Goal: Task Accomplishment & Management: Use online tool/utility

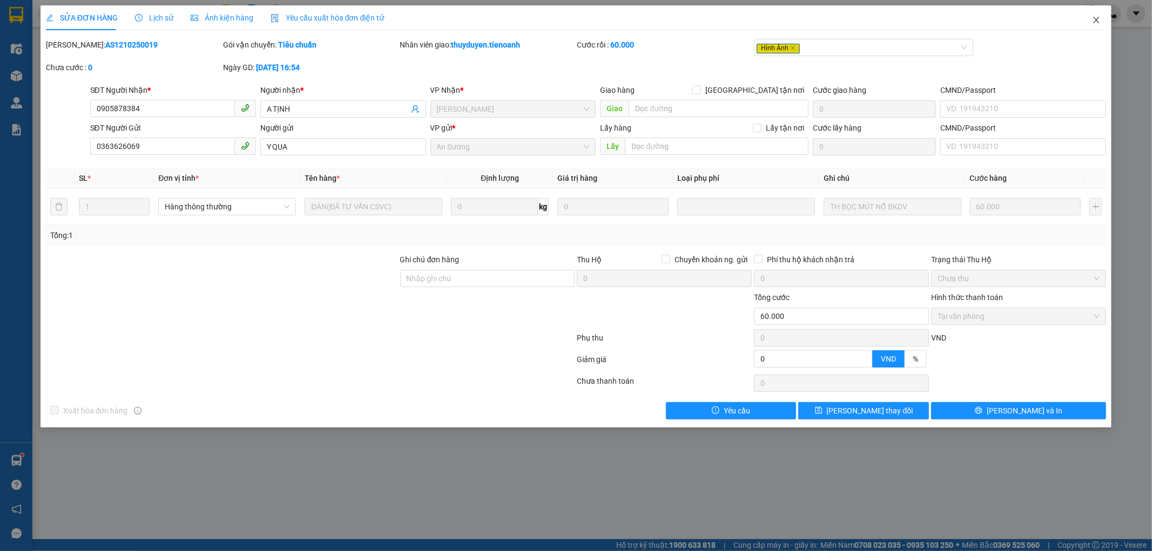
click at [1094, 22] on icon "close" at bounding box center [1096, 20] width 9 height 9
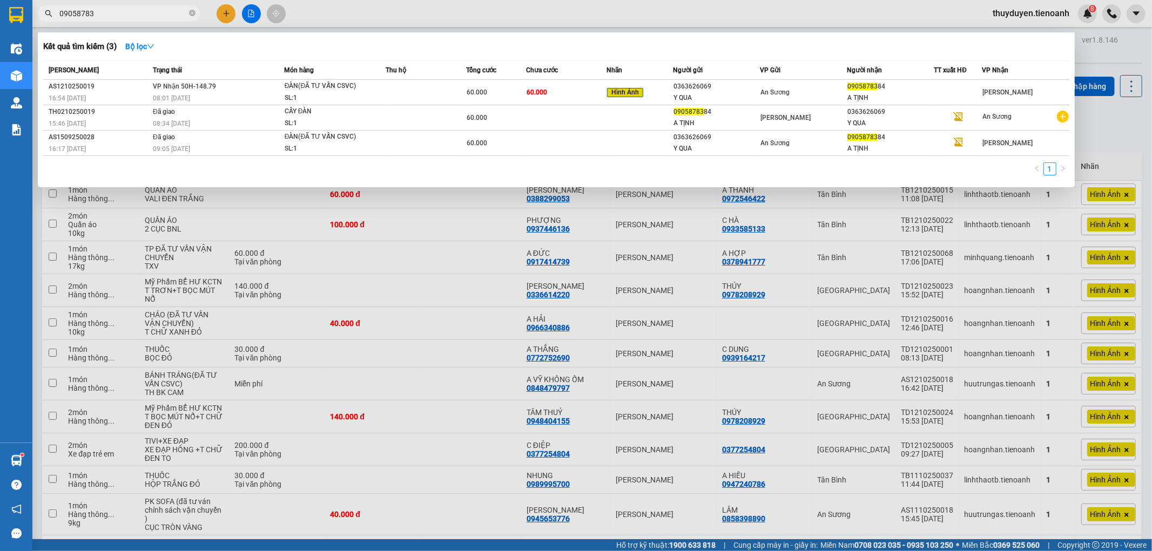
drag, startPoint x: 114, startPoint y: 14, endPoint x: 66, endPoint y: 30, distance: 50.4
click at [66, 23] on div "Kết quả tìm kiếm ( 3 ) Bộ lọc Mã ĐH Trạng thái Món hàng Thu hộ Tổng cước Chưa c…" at bounding box center [105, 13] width 211 height 19
type input "0"
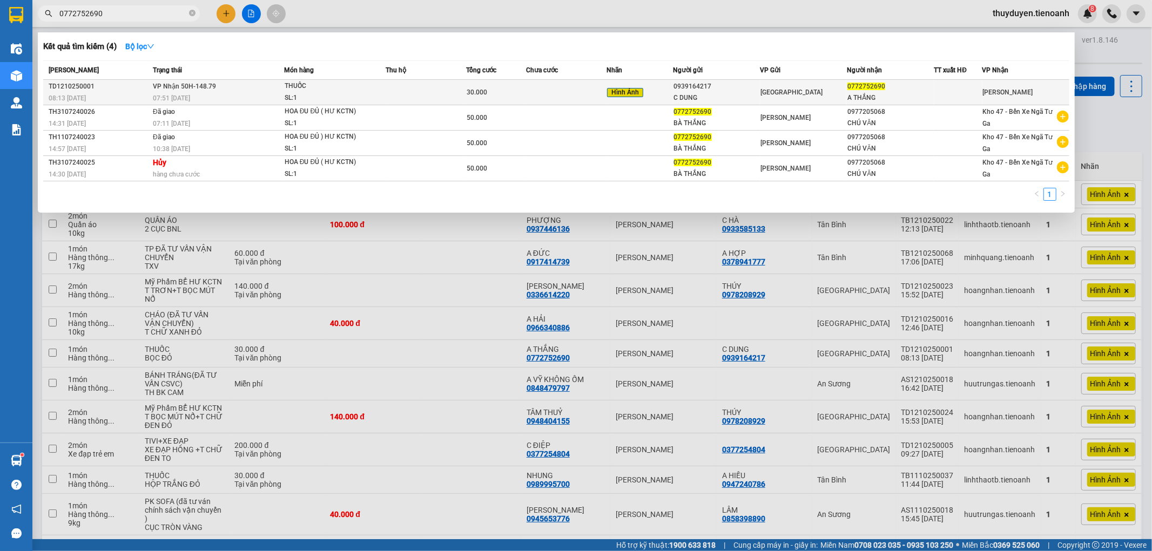
type input "0772752690"
click at [890, 91] on div "0772752690" at bounding box center [890, 86] width 86 height 11
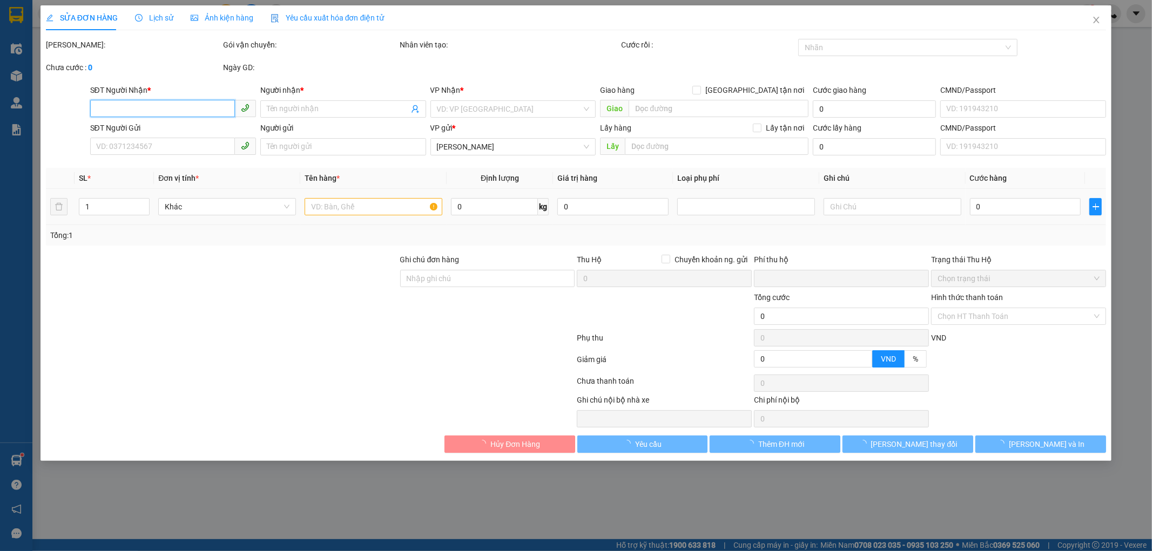
type input "0772752690"
type input "A THẮNG"
type input "0939164217"
type input "C DUNG"
type input "0"
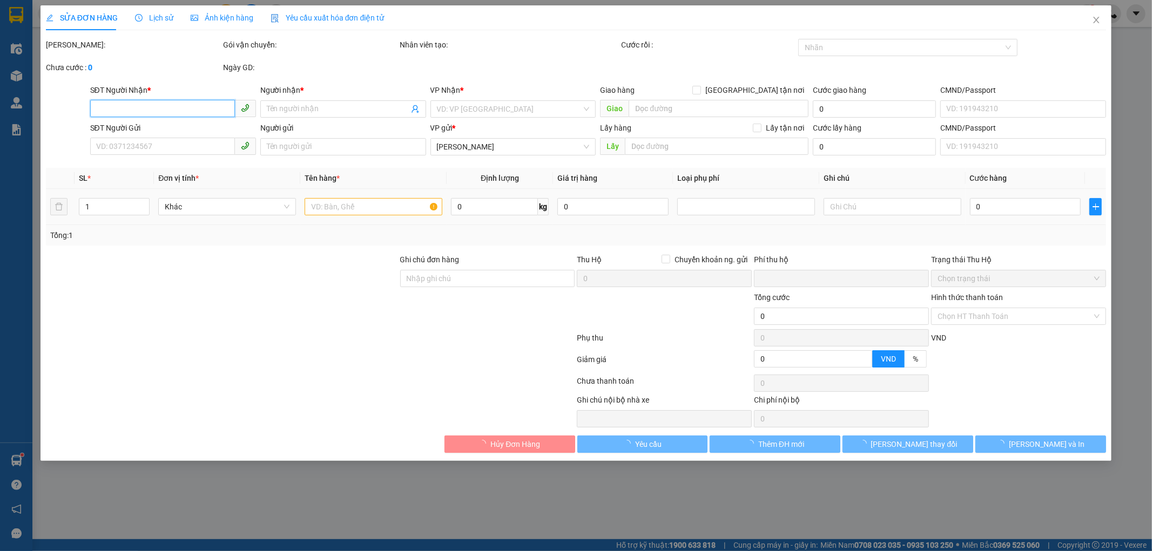
type input "30.000"
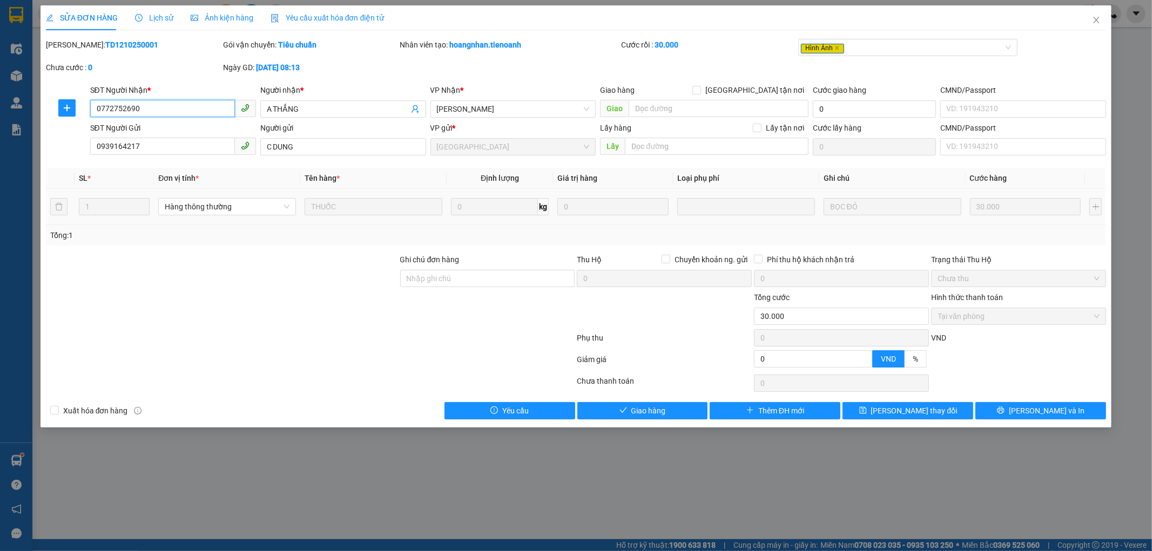
drag, startPoint x: 59, startPoint y: 136, endPoint x: 0, endPoint y: 161, distance: 64.4
click at [0, 161] on div "SỬA ĐƠN HÀNG Lịch sử Ảnh kiện hàng Yêu cầu xuất hóa đơn điện tử Total Paid Fee …" at bounding box center [576, 275] width 1152 height 551
click at [656, 409] on span "Giao hàng" at bounding box center [648, 411] width 35 height 12
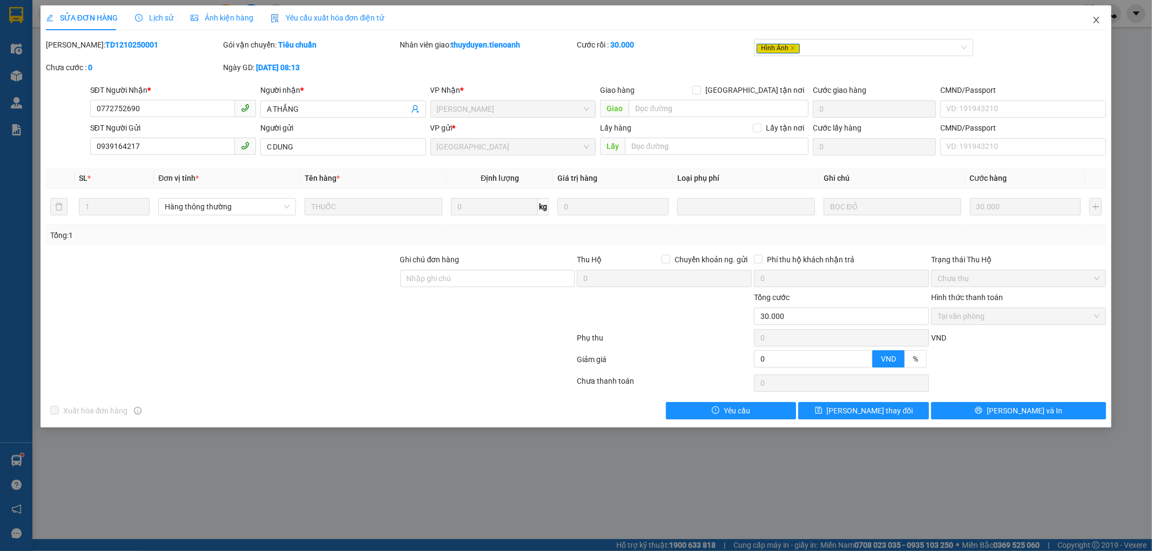
click at [1092, 23] on icon "close" at bounding box center [1096, 20] width 9 height 9
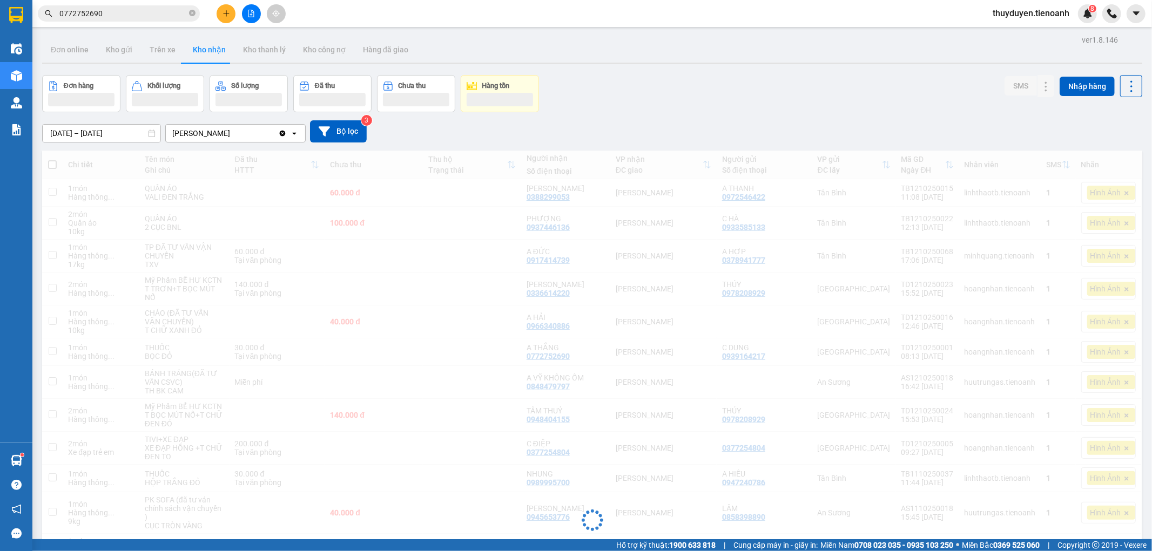
click at [0, 29] on section "Kết quả tìm kiếm ( 4 ) Bộ lọc Mã ĐH Trạng thái Món hàng Thu hộ Tổng cước Chưa c…" at bounding box center [576, 275] width 1152 height 551
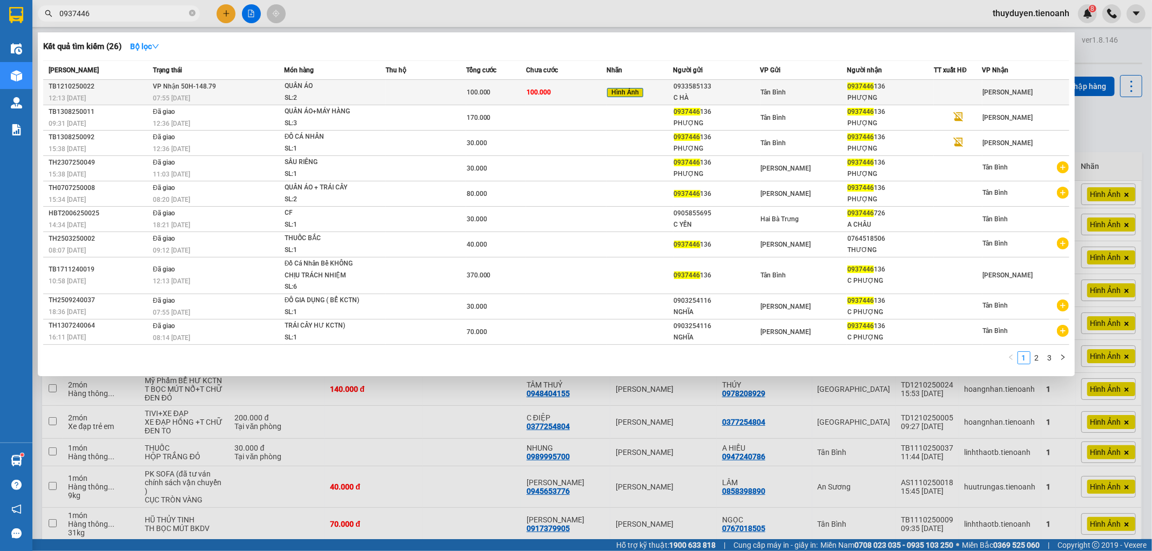
type input "0937446"
click at [904, 90] on div "0937446 136" at bounding box center [890, 86] width 86 height 11
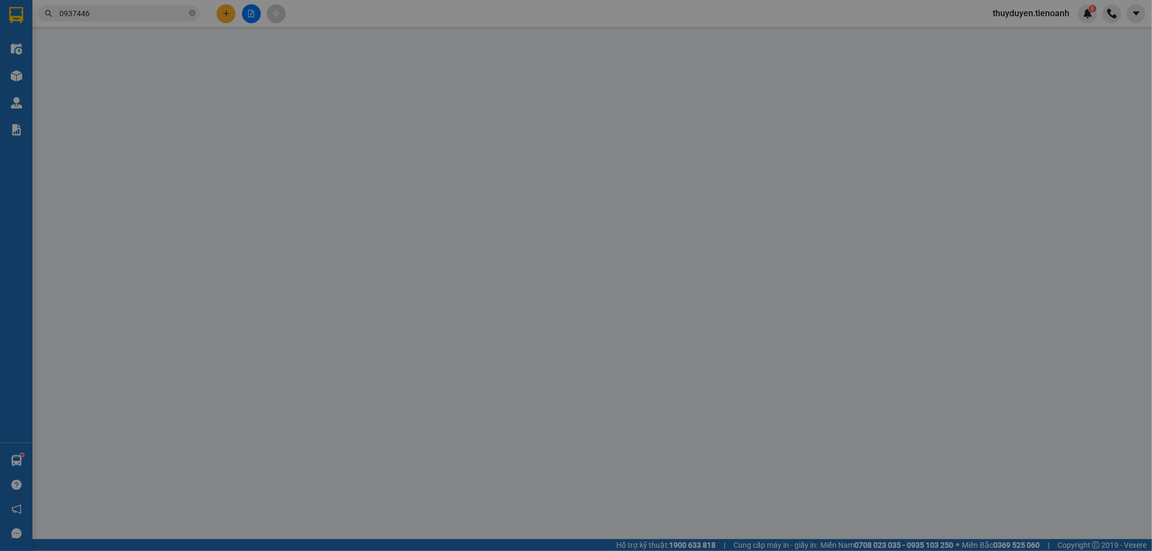
type input "0937446136"
type input "PHƯỢNG"
type input "0933585133"
type input "C HÀ"
type input "0"
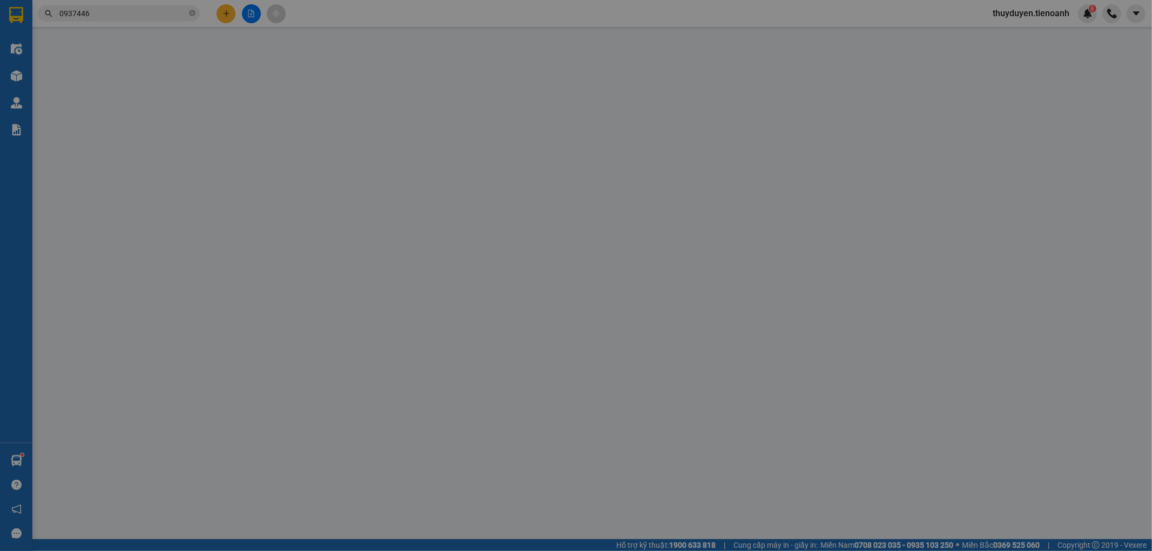
type input "100.000"
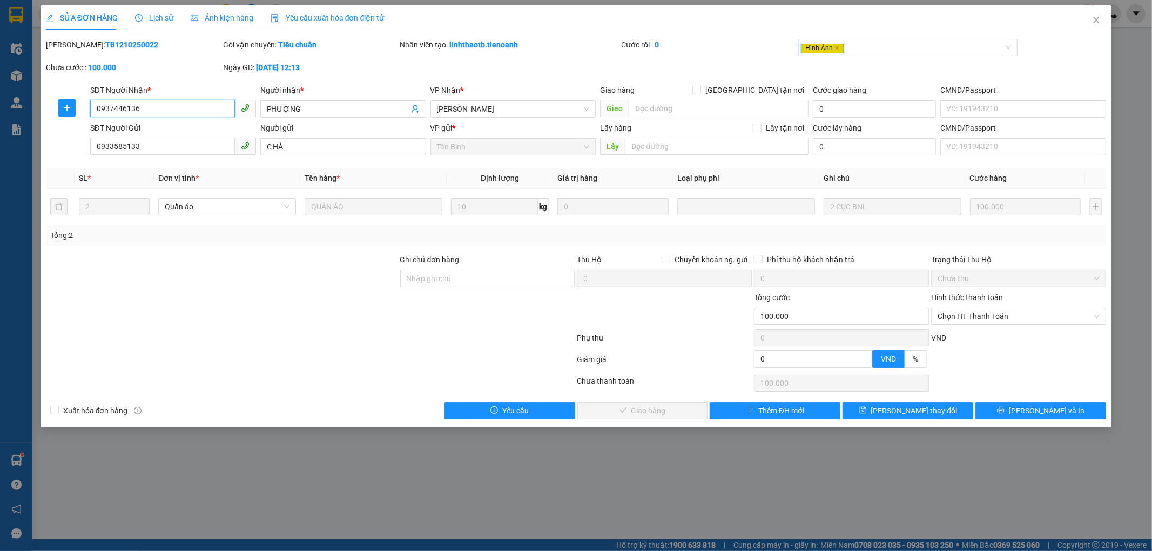
drag, startPoint x: 158, startPoint y: 112, endPoint x: 0, endPoint y: 225, distance: 194.2
click at [0, 225] on div "SỬA ĐƠN HÀNG Lịch sử Ảnh kiện hàng Yêu cầu xuất hóa đơn điện tử Total Paid Fee …" at bounding box center [576, 275] width 1152 height 551
click at [988, 320] on span "Chọn HT Thanh Toán" at bounding box center [1019, 316] width 162 height 16
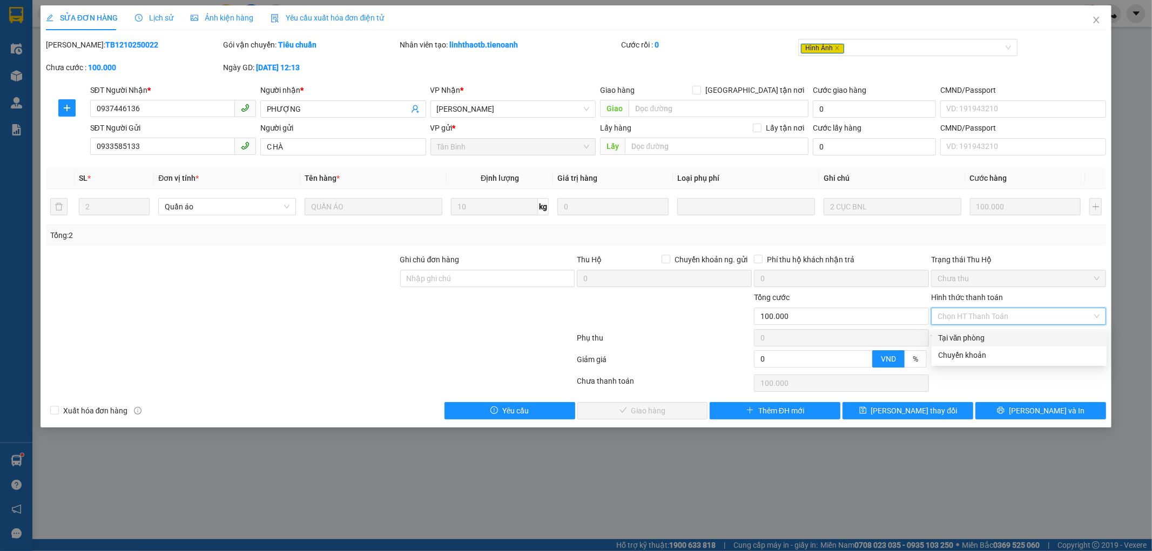
click at [977, 339] on div "Tại văn phòng" at bounding box center [1019, 338] width 162 height 12
type input "0"
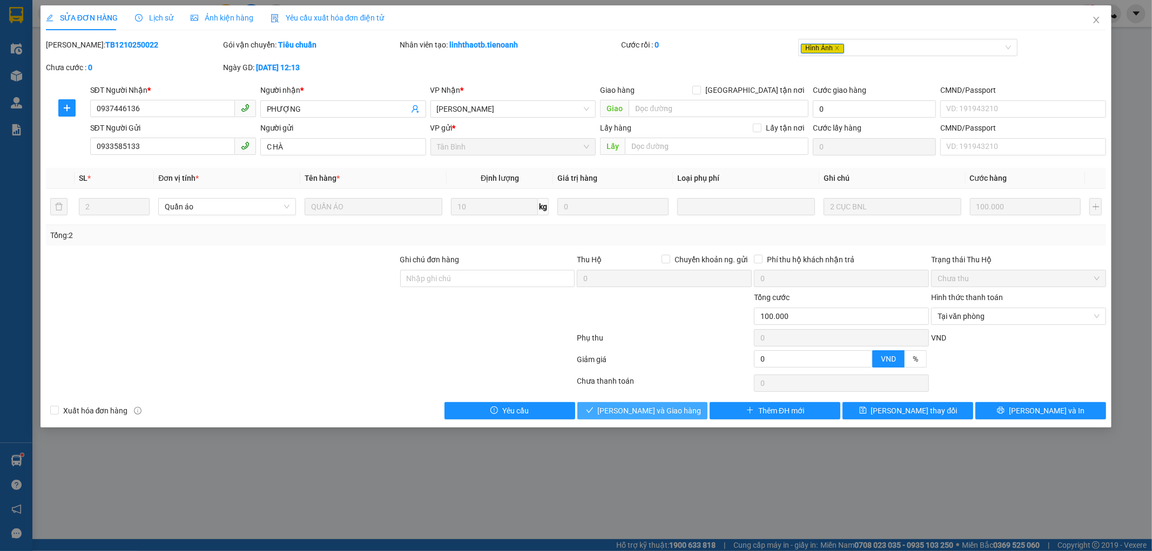
click at [671, 412] on span "[PERSON_NAME] và Giao hàng" at bounding box center [650, 411] width 104 height 12
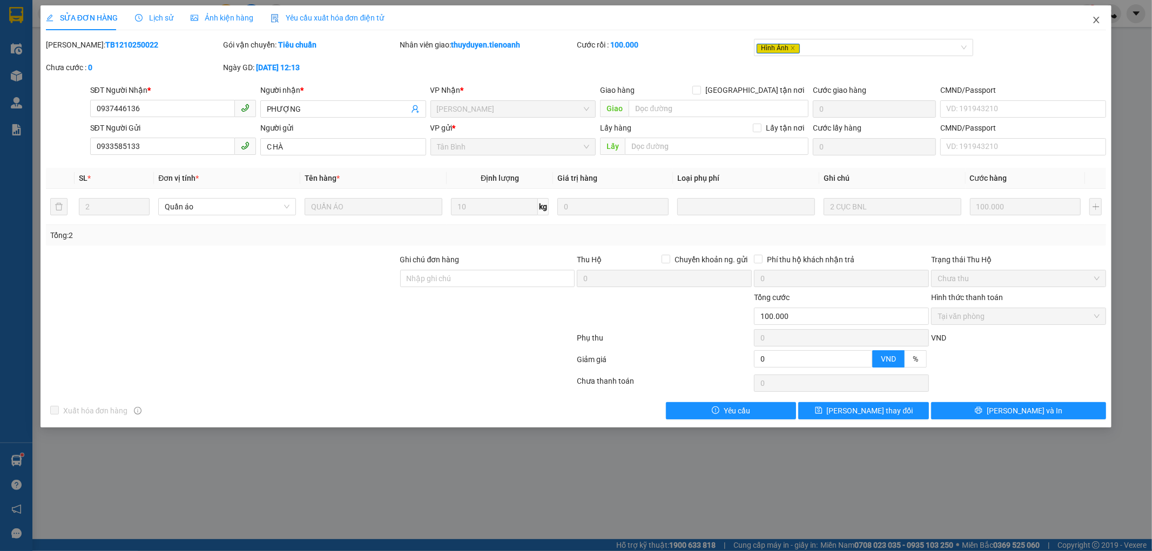
click at [1100, 22] on icon "close" at bounding box center [1096, 20] width 9 height 9
